Goal: Task Accomplishment & Management: Complete application form

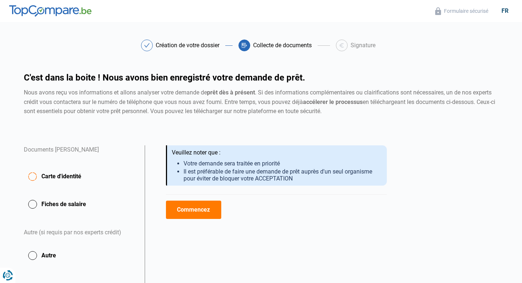
click at [30, 207] on button "Fiches de salaire" at bounding box center [80, 204] width 112 height 18
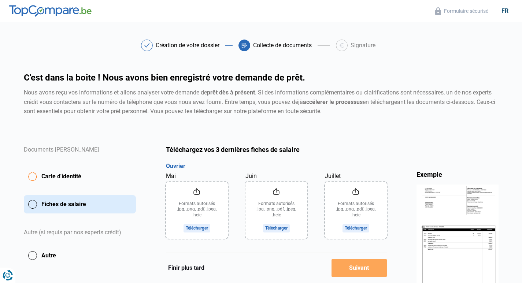
click at [203, 217] on input "Mai" at bounding box center [197, 210] width 62 height 57
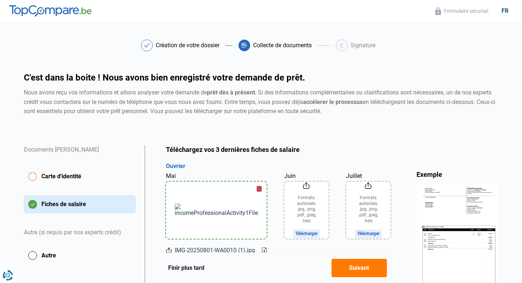
click at [285, 213] on input "Juin" at bounding box center [307, 210] width 44 height 57
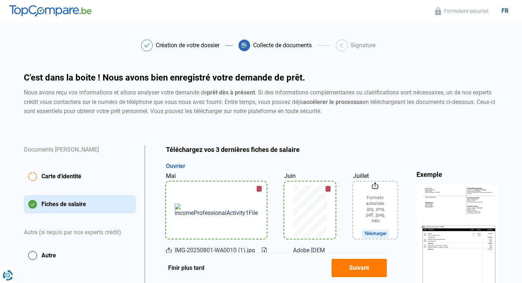
click at [353, 204] on input "Juillet" at bounding box center [375, 210] width 44 height 57
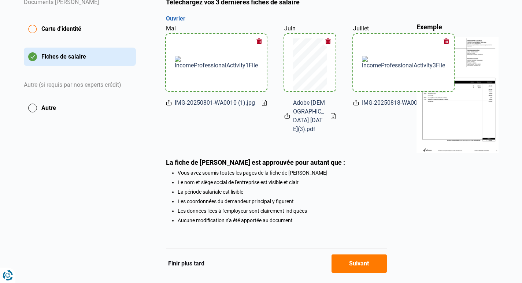
scroll to position [153, 0]
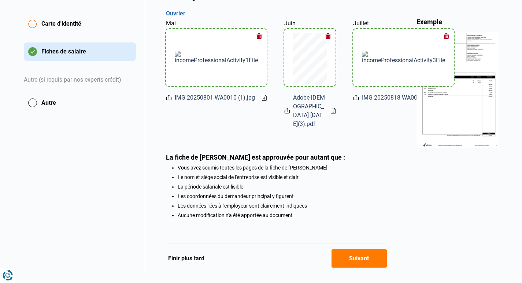
click at [192, 64] on img at bounding box center [216, 57] width 83 height 13
click at [181, 58] on img at bounding box center [216, 57] width 83 height 13
click at [373, 43] on div at bounding box center [403, 57] width 83 height 57
click at [368, 250] on button "Suivant" at bounding box center [359, 259] width 55 height 18
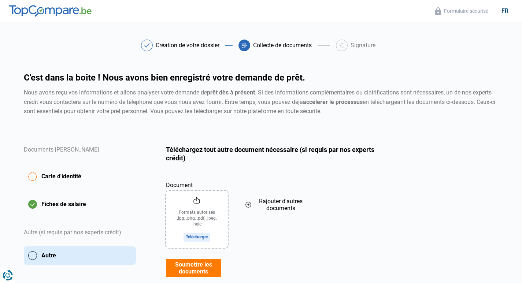
click at [192, 219] on input "Document" at bounding box center [197, 219] width 62 height 57
click at [221, 198] on button "button" at bounding box center [220, 198] width 11 height 11
click at [196, 235] on input "Document" at bounding box center [197, 219] width 62 height 57
click at [206, 269] on button "Soumettre les documents" at bounding box center [193, 268] width 55 height 18
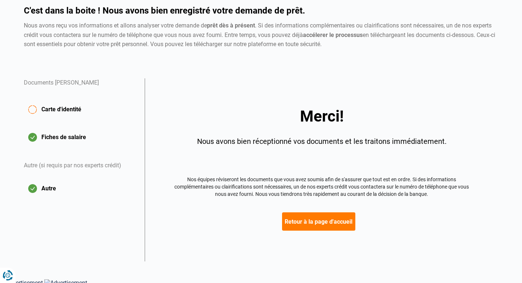
scroll to position [70, 0]
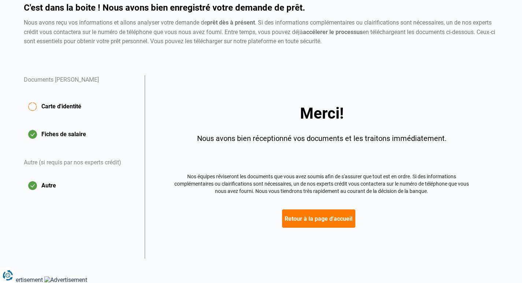
click at [307, 217] on button "Retour à la page d'accueil" at bounding box center [318, 219] width 73 height 18
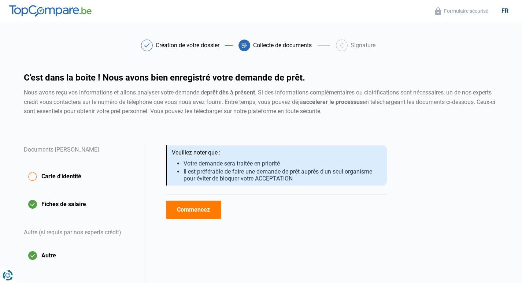
click at [188, 213] on button "Commencez" at bounding box center [193, 210] width 55 height 18
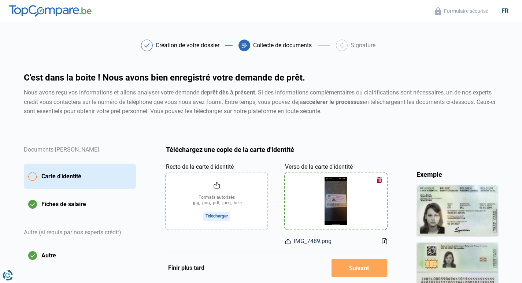
click at [319, 204] on div at bounding box center [336, 201] width 84 height 57
click at [231, 209] on input "Recto de la carte d'identité" at bounding box center [217, 201] width 102 height 57
